Goal: Task Accomplishment & Management: Use online tool/utility

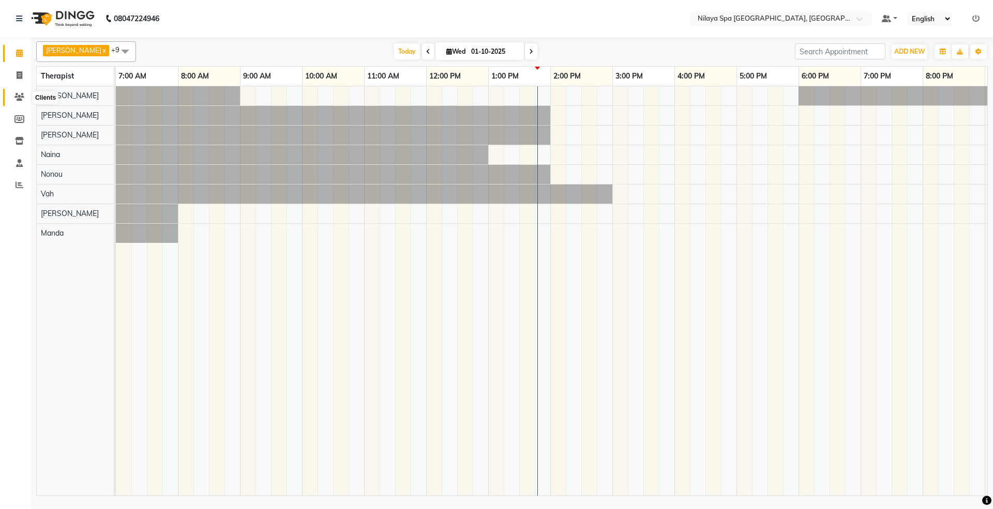
click at [17, 100] on icon at bounding box center [19, 97] width 10 height 8
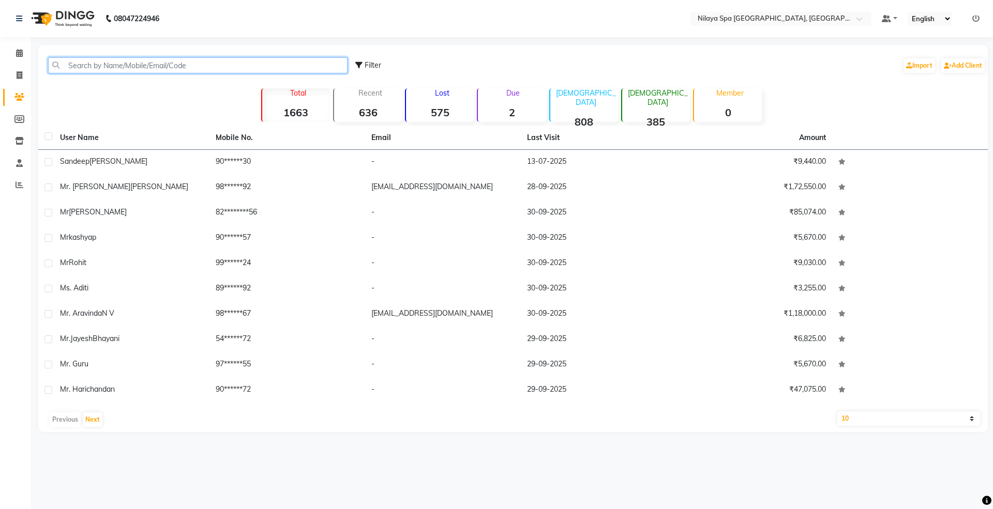
click at [95, 58] on input "text" at bounding box center [197, 65] width 299 height 16
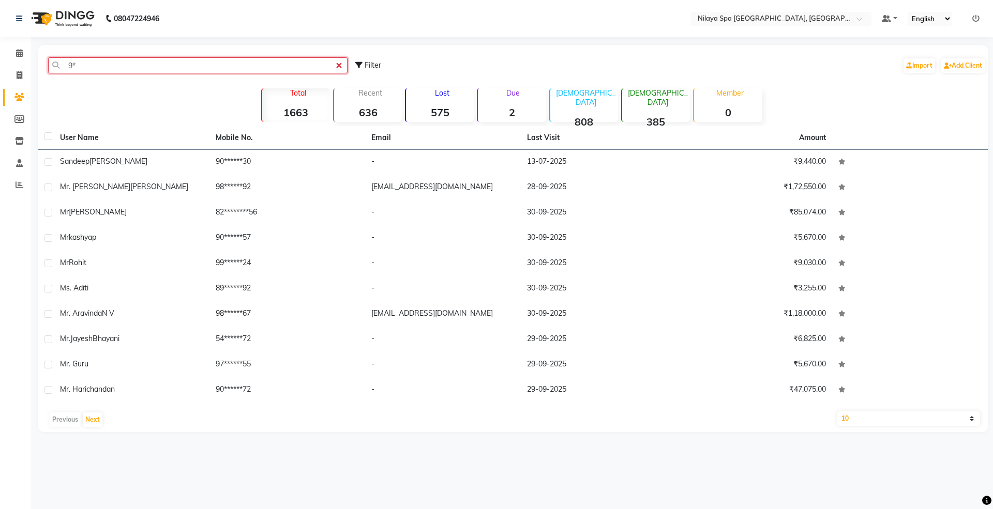
type input "9"
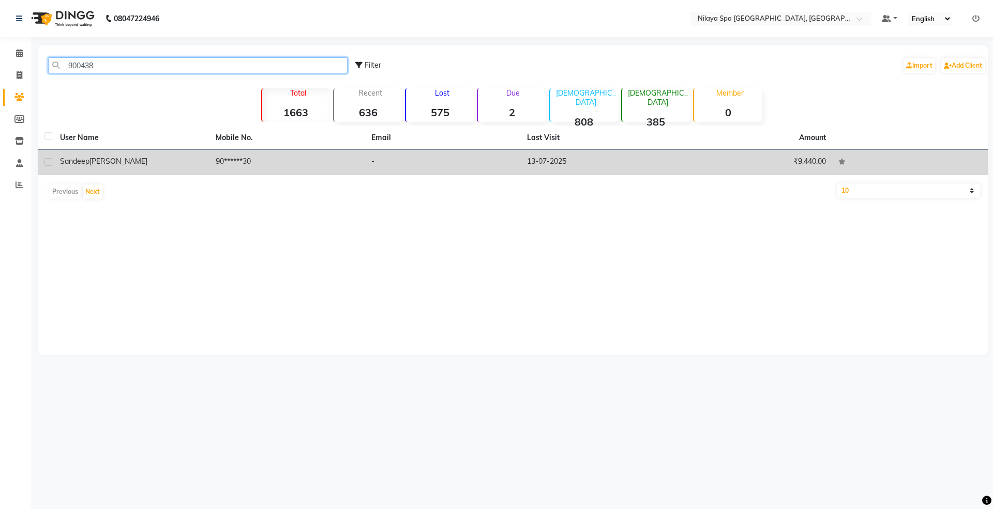
type input "900438"
click at [143, 170] on td "[PERSON_NAME]" at bounding box center [132, 162] width 156 height 25
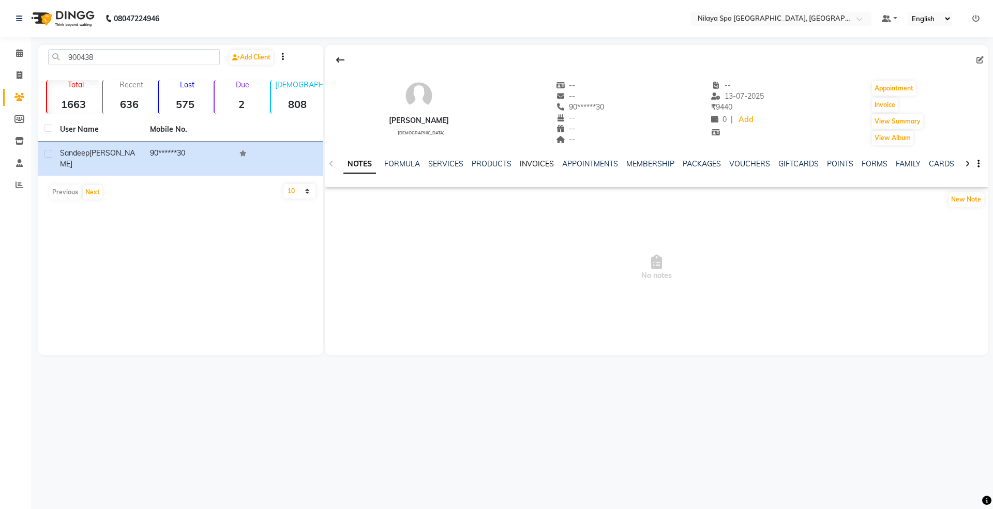
click at [534, 165] on link "INVOICES" at bounding box center [537, 163] width 34 height 9
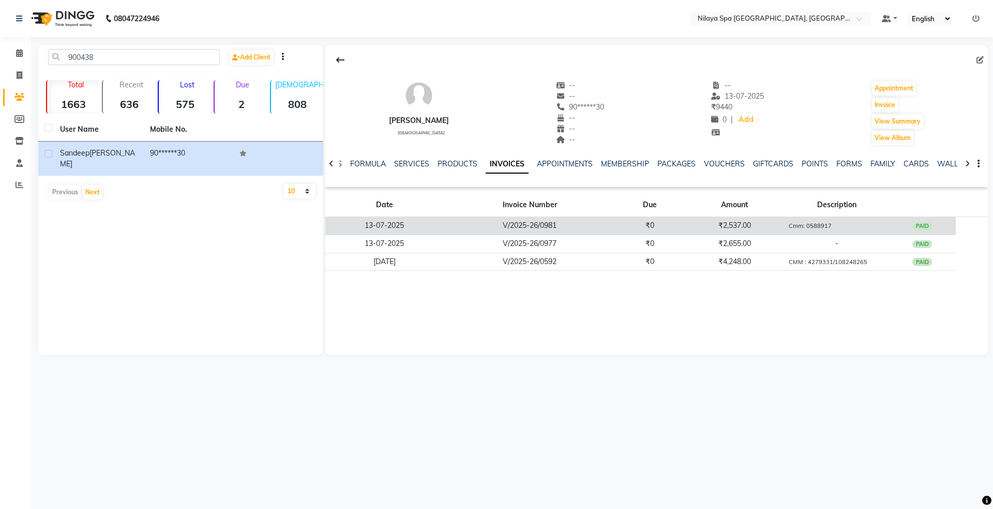
click at [532, 226] on td "V/2025-26/0981" at bounding box center [530, 226] width 172 height 18
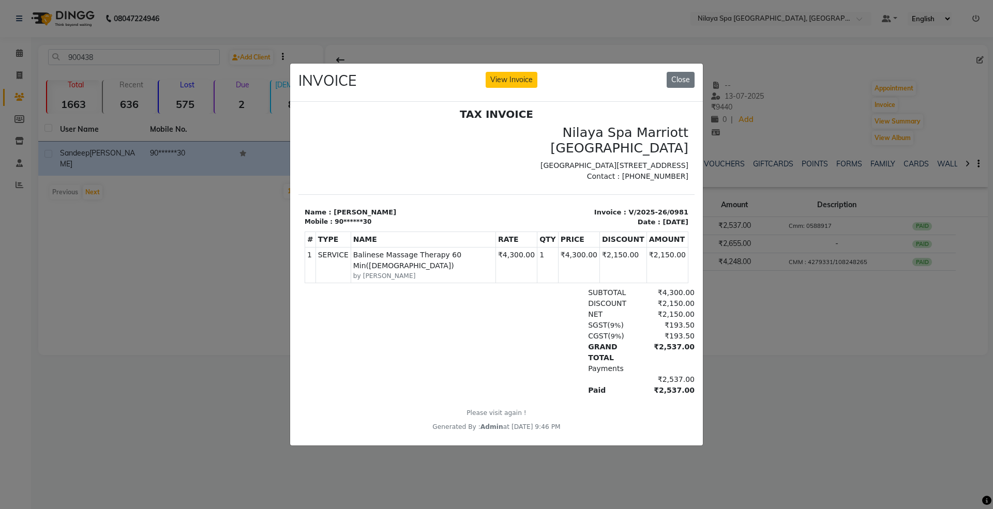
scroll to position [8, 0]
click at [687, 82] on button "Close" at bounding box center [680, 80] width 28 height 16
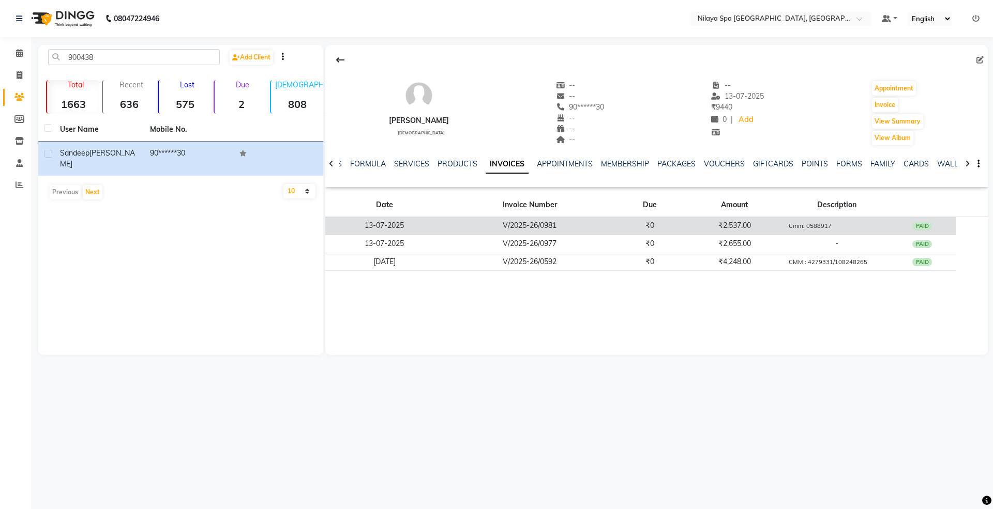
click at [807, 230] on span "Cmm: 0588917" at bounding box center [809, 225] width 43 height 9
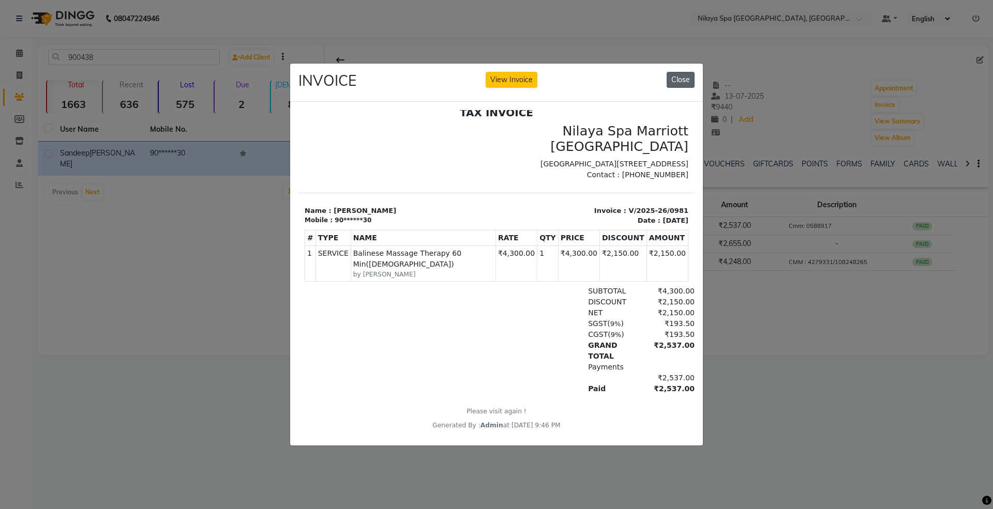
click at [669, 80] on button "Close" at bounding box center [680, 80] width 28 height 16
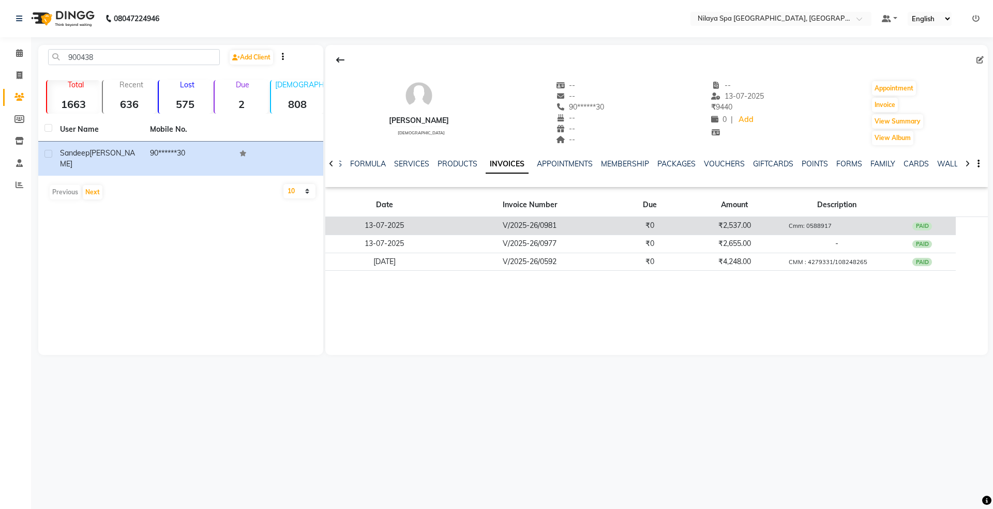
click at [398, 226] on td "13-07-2025" at bounding box center [384, 226] width 118 height 18
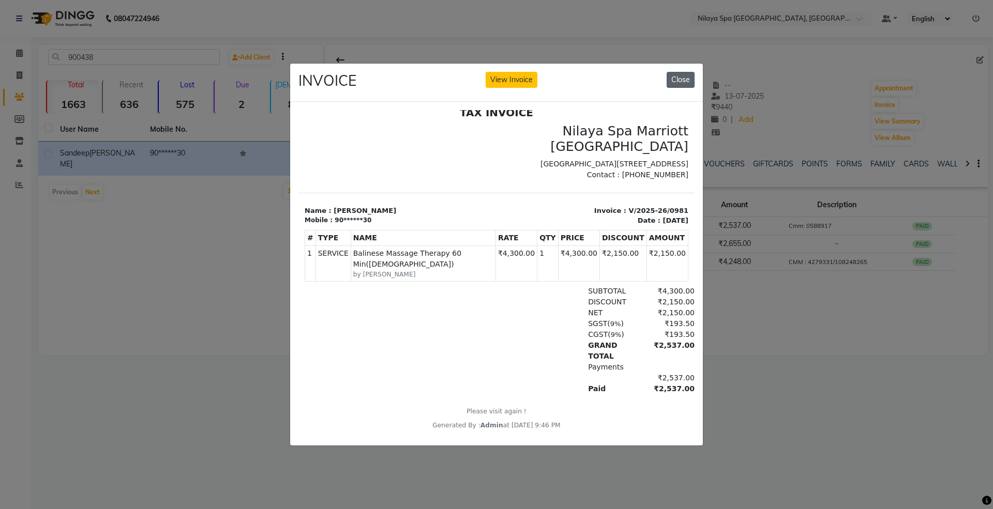
click at [684, 77] on button "Close" at bounding box center [680, 80] width 28 height 16
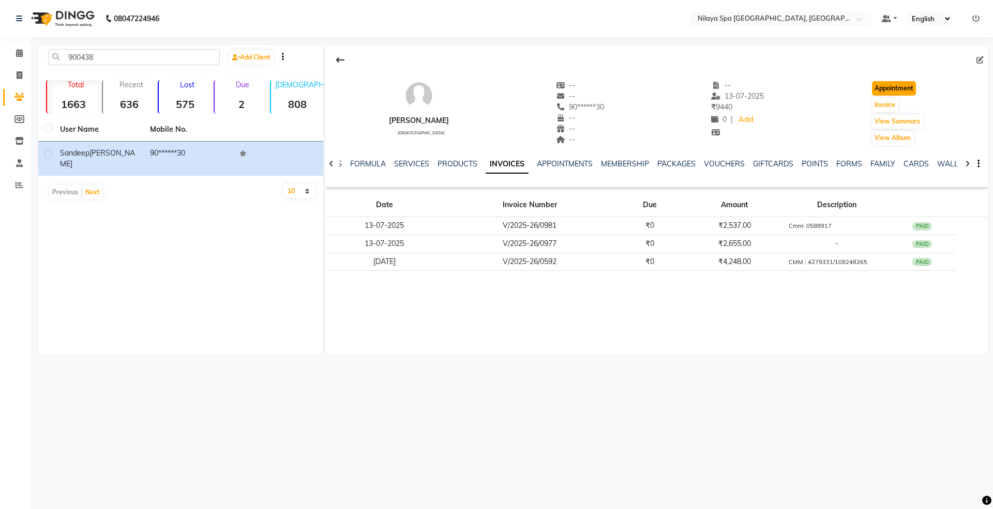
click at [896, 90] on button "Appointment" at bounding box center [894, 88] width 44 height 14
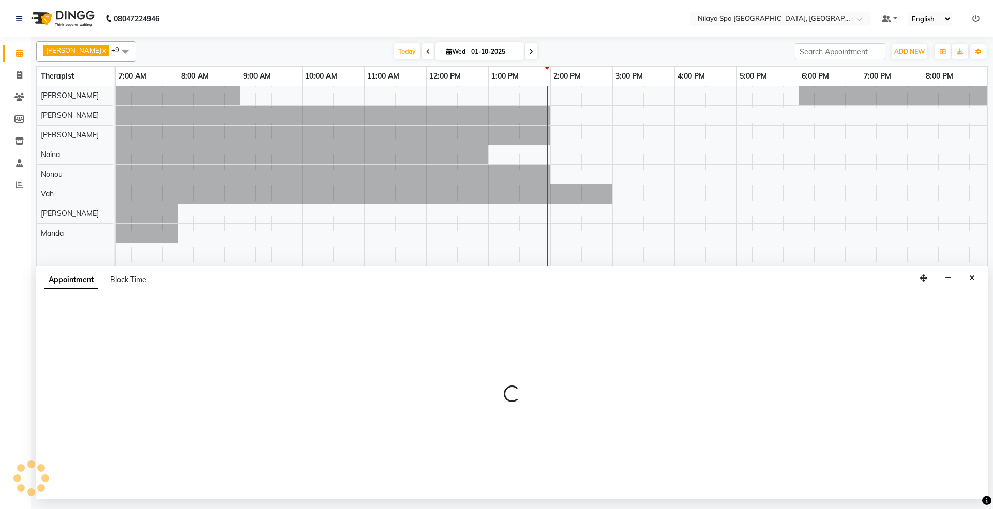
select select "480"
select select "tentative"
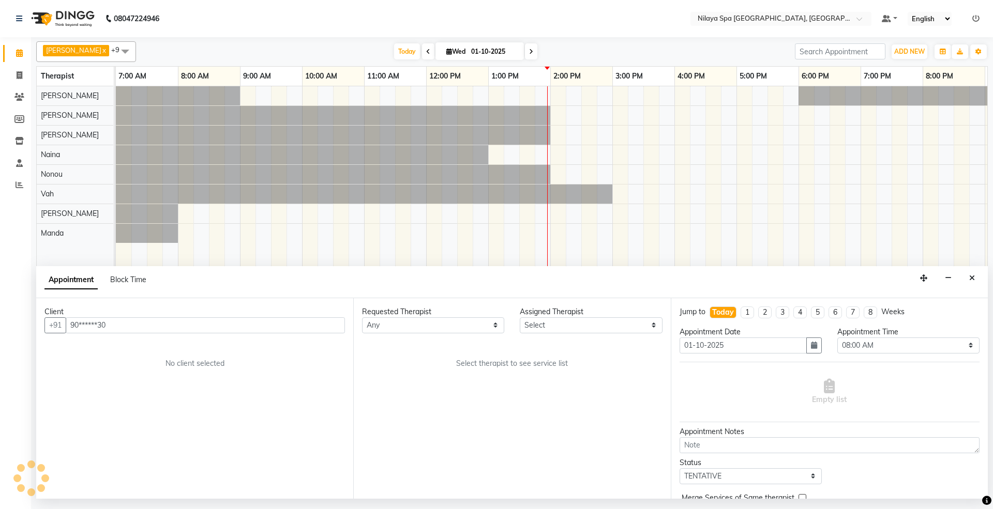
scroll to position [0, 184]
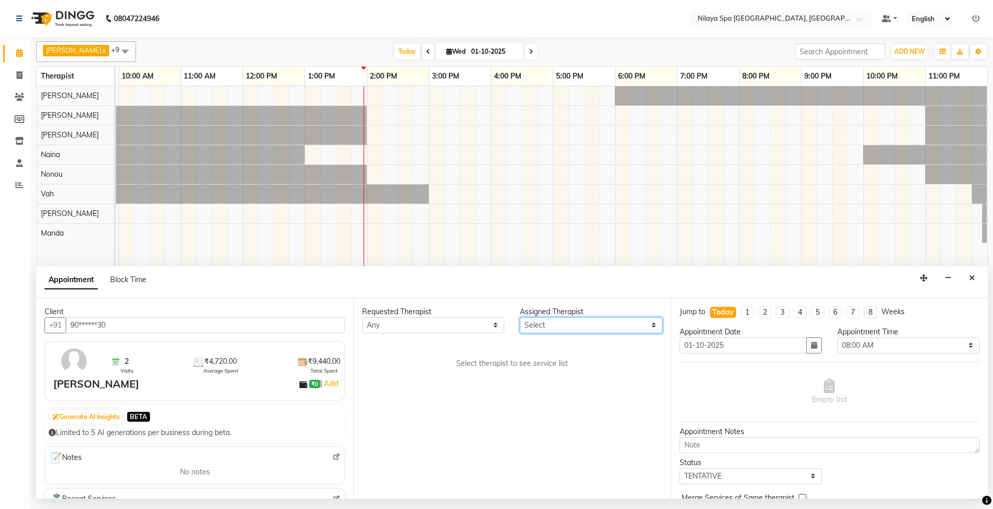
click at [573, 329] on select "Select [PERSON_NAME] [PERSON_NAME] [PERSON_NAME] [PERSON_NAME] Vah" at bounding box center [591, 325] width 142 height 16
select select "71650"
click at [520, 318] on select "Select [PERSON_NAME] [PERSON_NAME] [PERSON_NAME] [PERSON_NAME] Vah" at bounding box center [591, 325] width 142 height 16
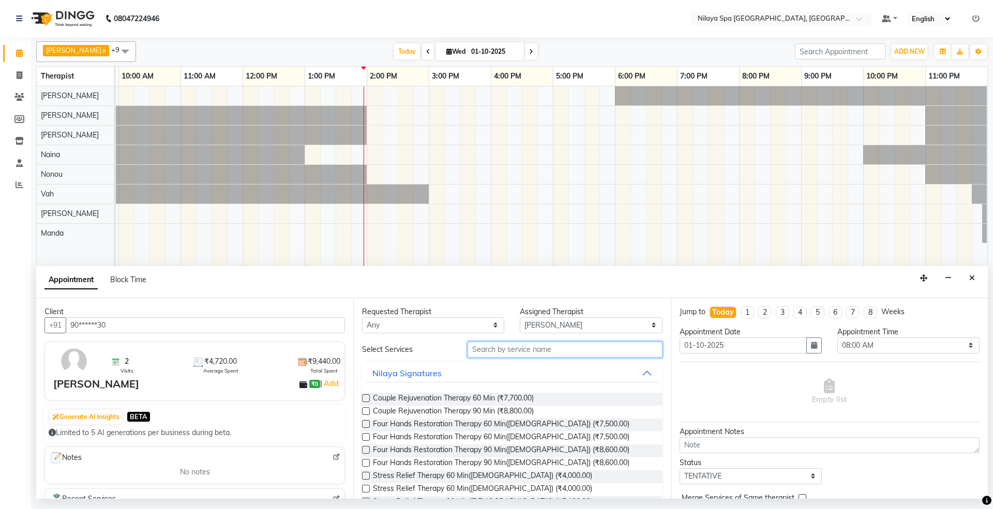
click at [530, 346] on input "text" at bounding box center [564, 350] width 195 height 16
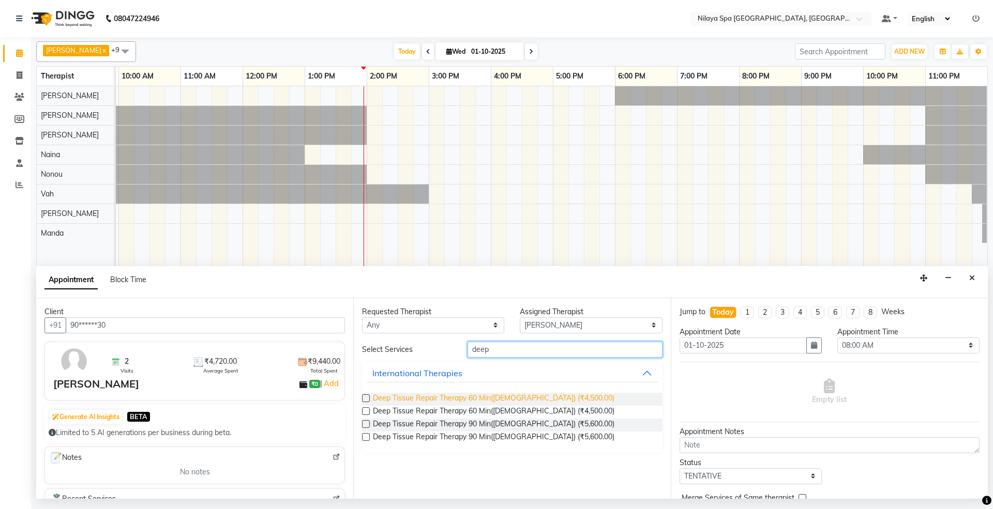
type input "deep"
click at [462, 402] on span "Deep Tissue Repair Therapy 60 Min([DEMOGRAPHIC_DATA]) (₹4,500.00)" at bounding box center [493, 399] width 241 height 13
checkbox input "false"
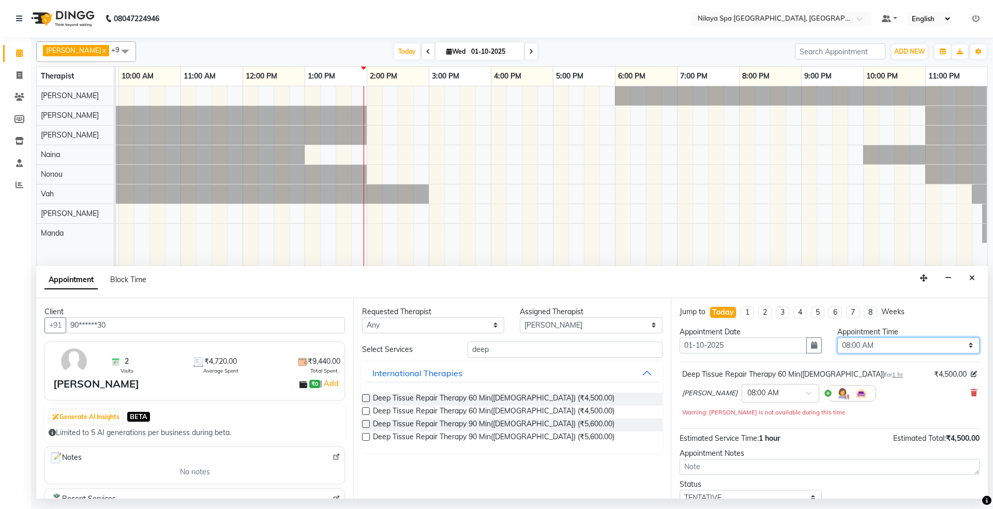
click at [913, 348] on select "Select 08:00 AM 08:15 AM 08:30 AM 08:45 AM 09:00 AM 09:15 AM 09:30 AM 09:45 AM …" at bounding box center [908, 346] width 142 height 16
select select "840"
click at [837, 339] on select "Select 08:00 AM 08:15 AM 08:30 AM 08:45 AM 09:00 AM 09:15 AM 09:30 AM 09:45 AM …" at bounding box center [908, 346] width 142 height 16
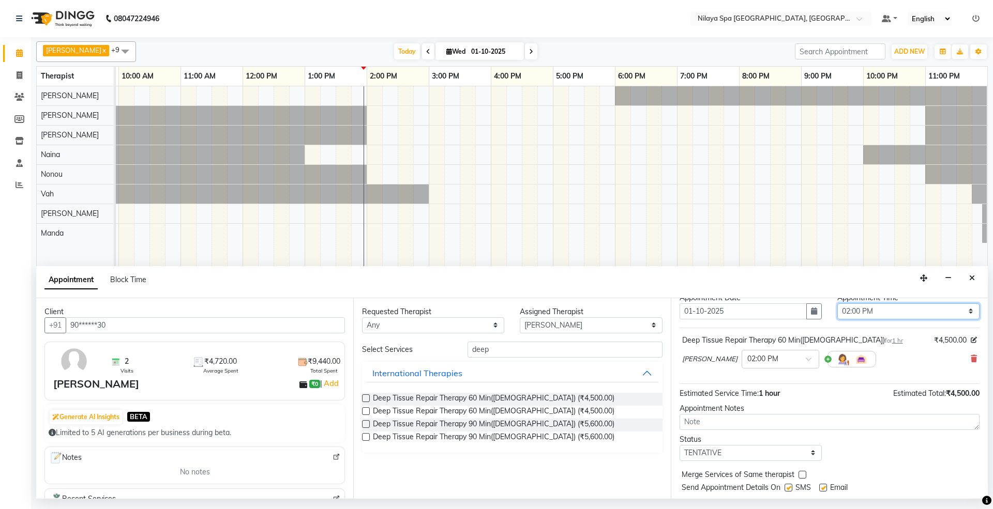
scroll to position [63, 0]
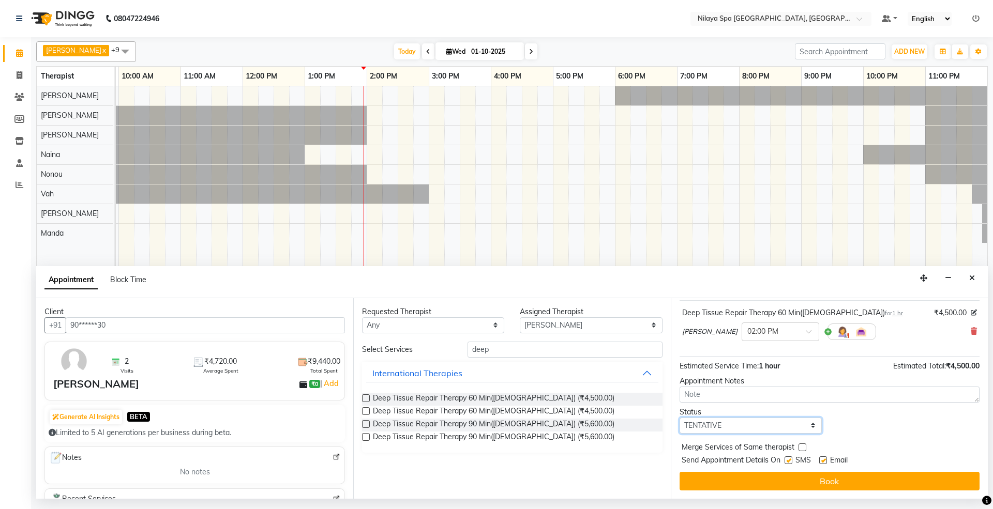
click at [739, 429] on select "Select TENTATIVE CONFIRM CHECK-IN UPCOMING" at bounding box center [750, 426] width 142 height 16
select select "confirm booking"
click at [679, 418] on select "Select TENTATIVE CONFIRM CHECK-IN UPCOMING" at bounding box center [750, 426] width 142 height 16
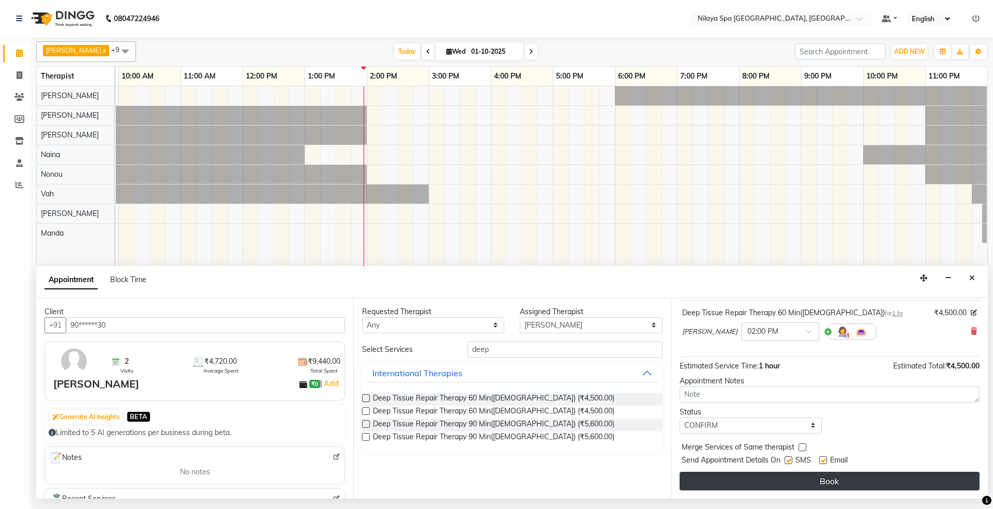
click at [813, 484] on button "Book" at bounding box center [829, 481] width 300 height 19
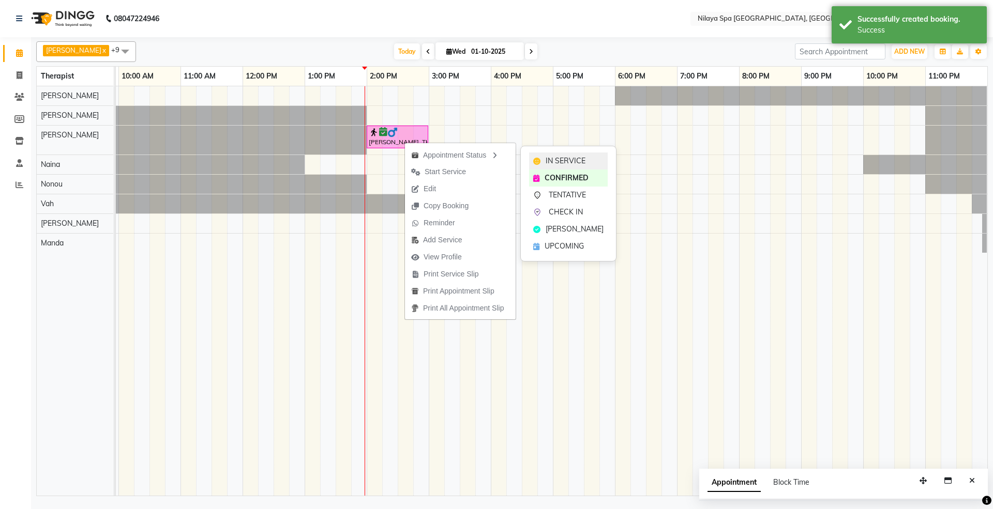
click at [542, 160] on div "IN SERVICE" at bounding box center [568, 161] width 79 height 17
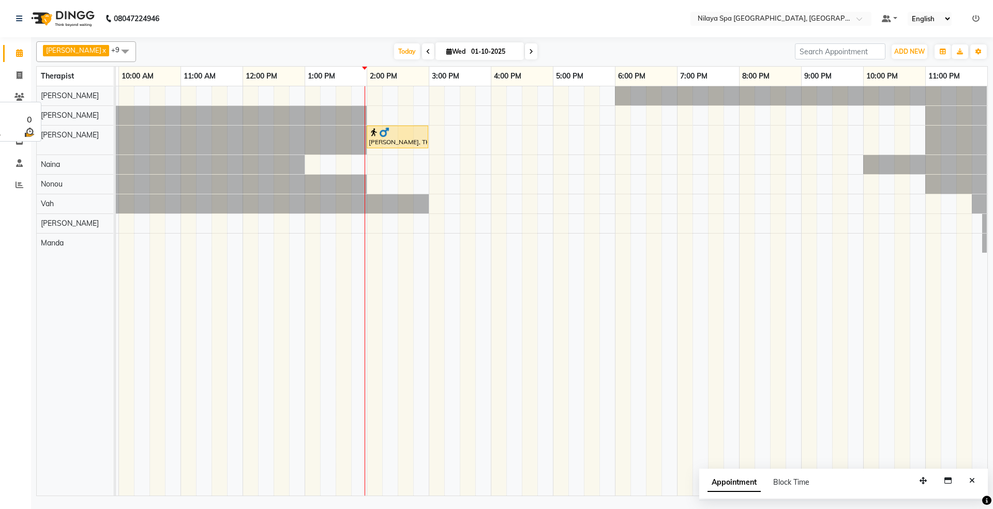
click at [64, 98] on span "[PERSON_NAME]" at bounding box center [70, 95] width 58 height 9
